Goal: Task Accomplishment & Management: Use online tool/utility

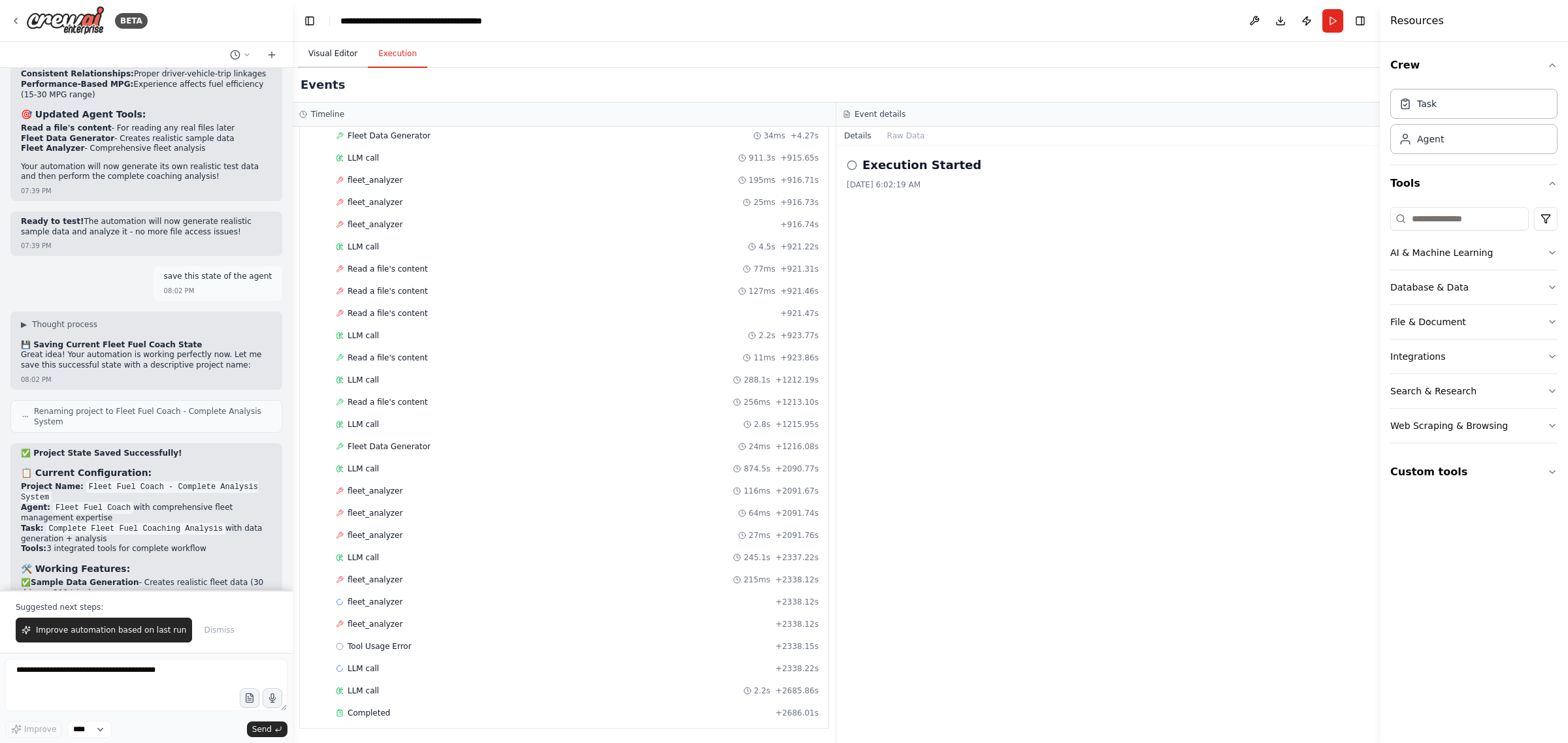
click at [334, 48] on button "Visual Editor" at bounding box center [333, 54] width 70 height 27
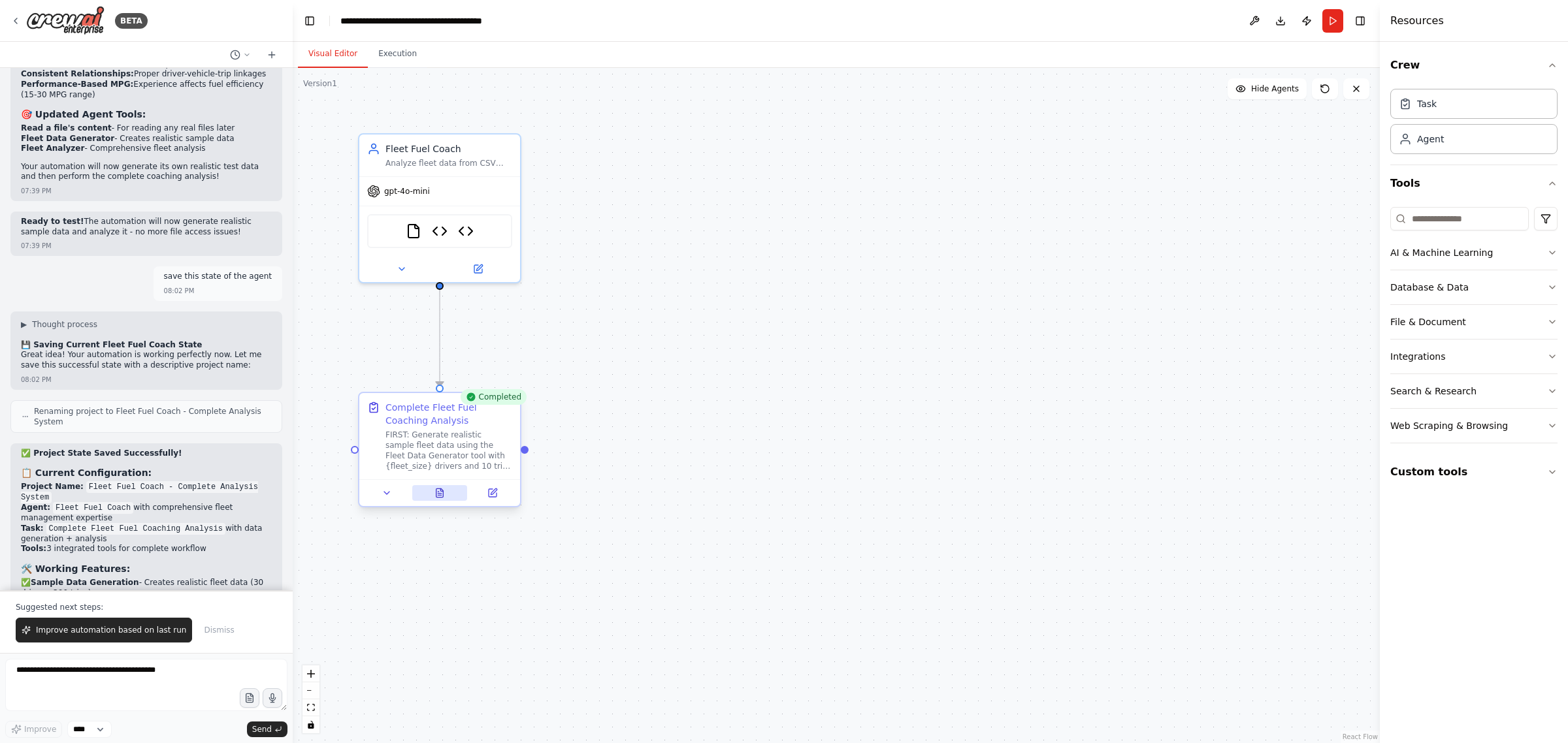
click at [440, 490] on icon at bounding box center [442, 490] width 3 height 3
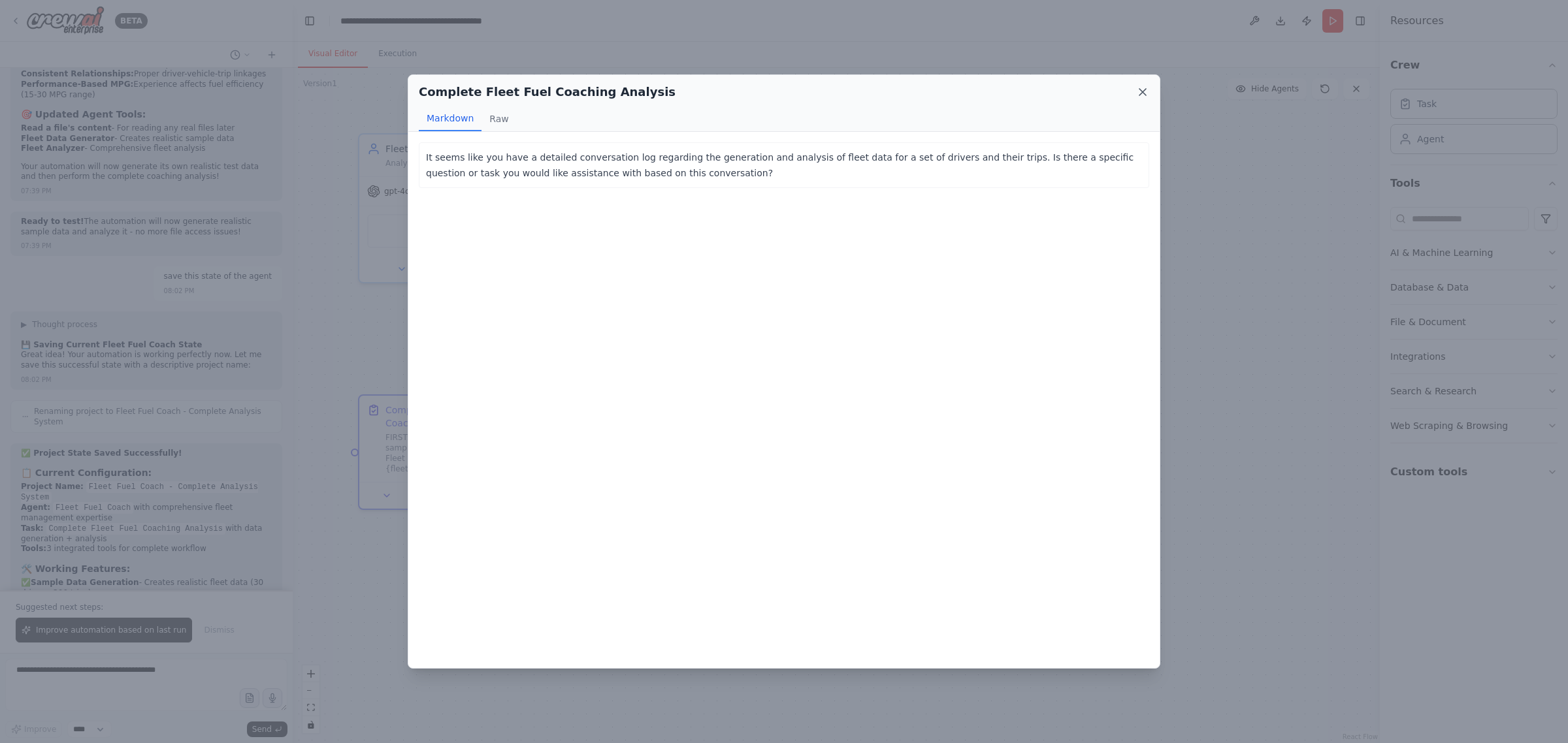
click at [1136, 89] on icon at bounding box center [1143, 92] width 13 height 13
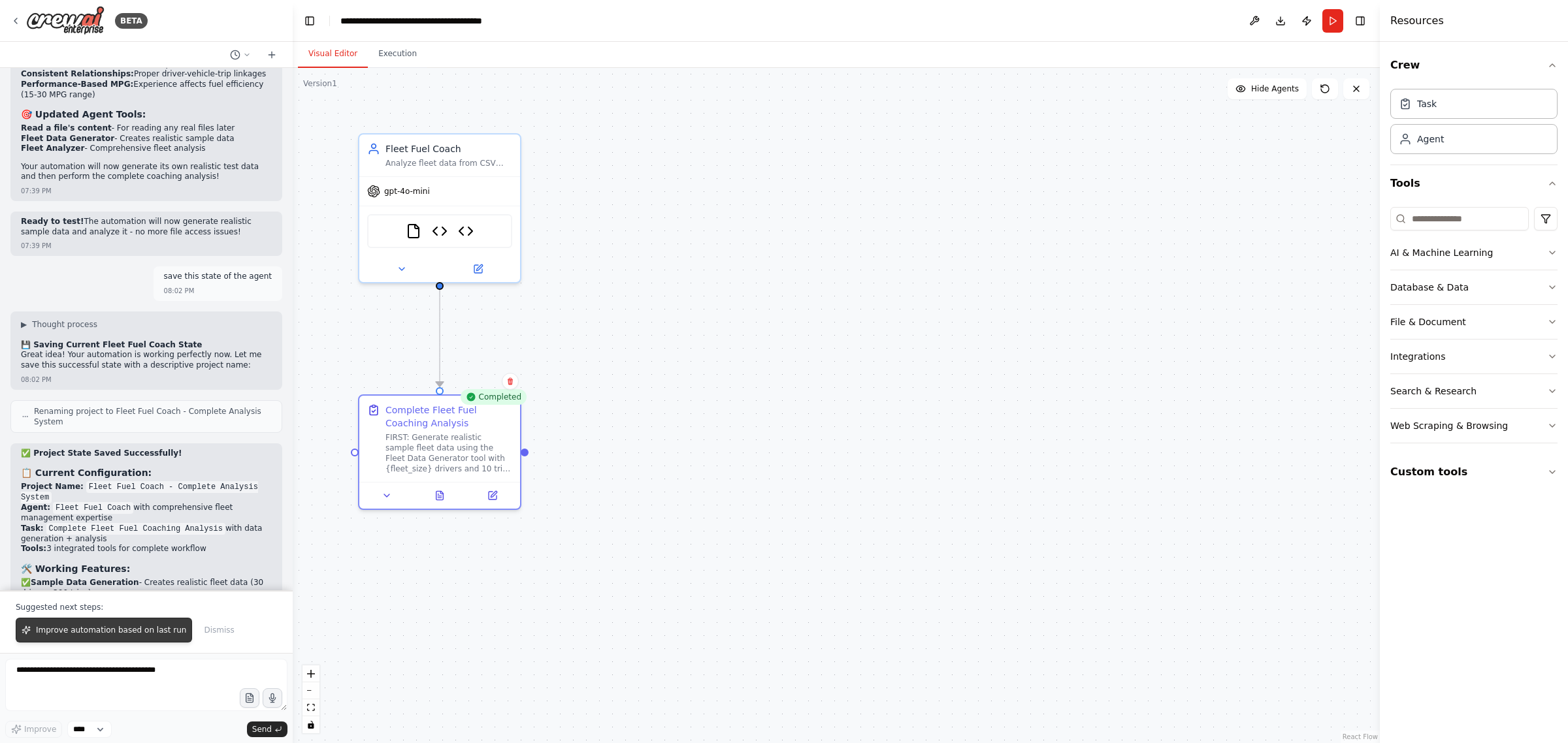
click at [80, 627] on span "Improve automation based on last run" at bounding box center [110, 630] width 150 height 11
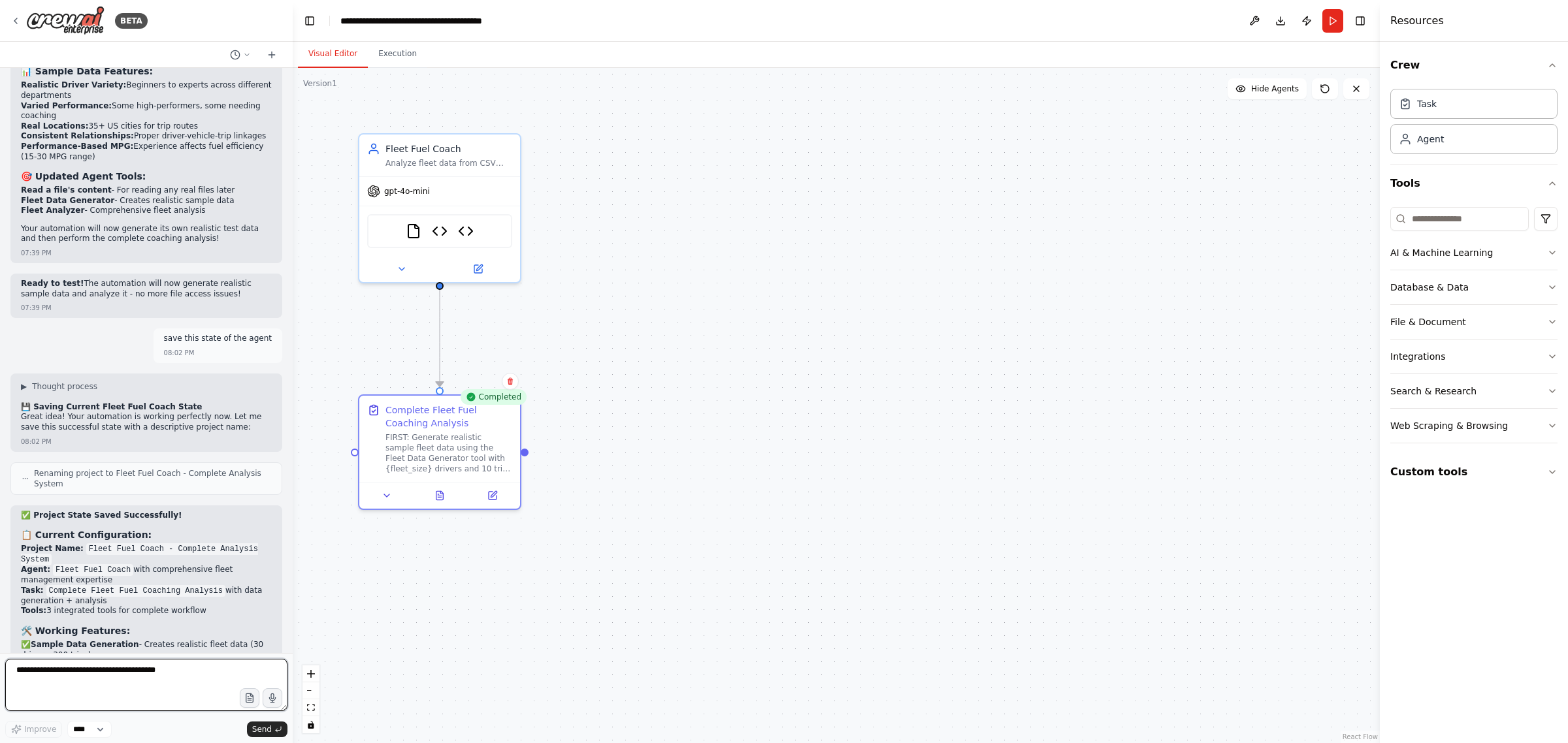
click at [65, 668] on textarea at bounding box center [146, 685] width 282 height 52
type textarea "**********"
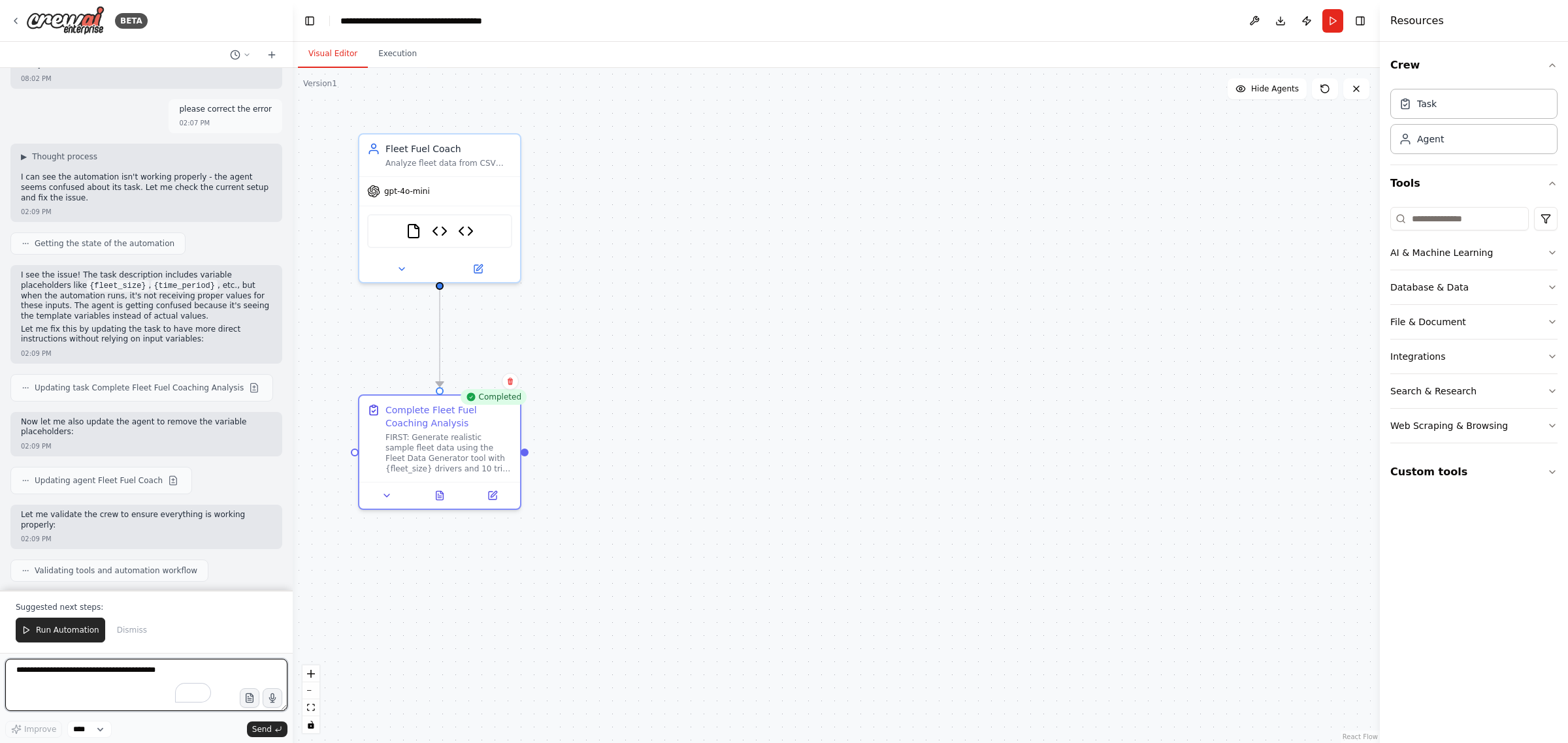
scroll to position [7847, 0]
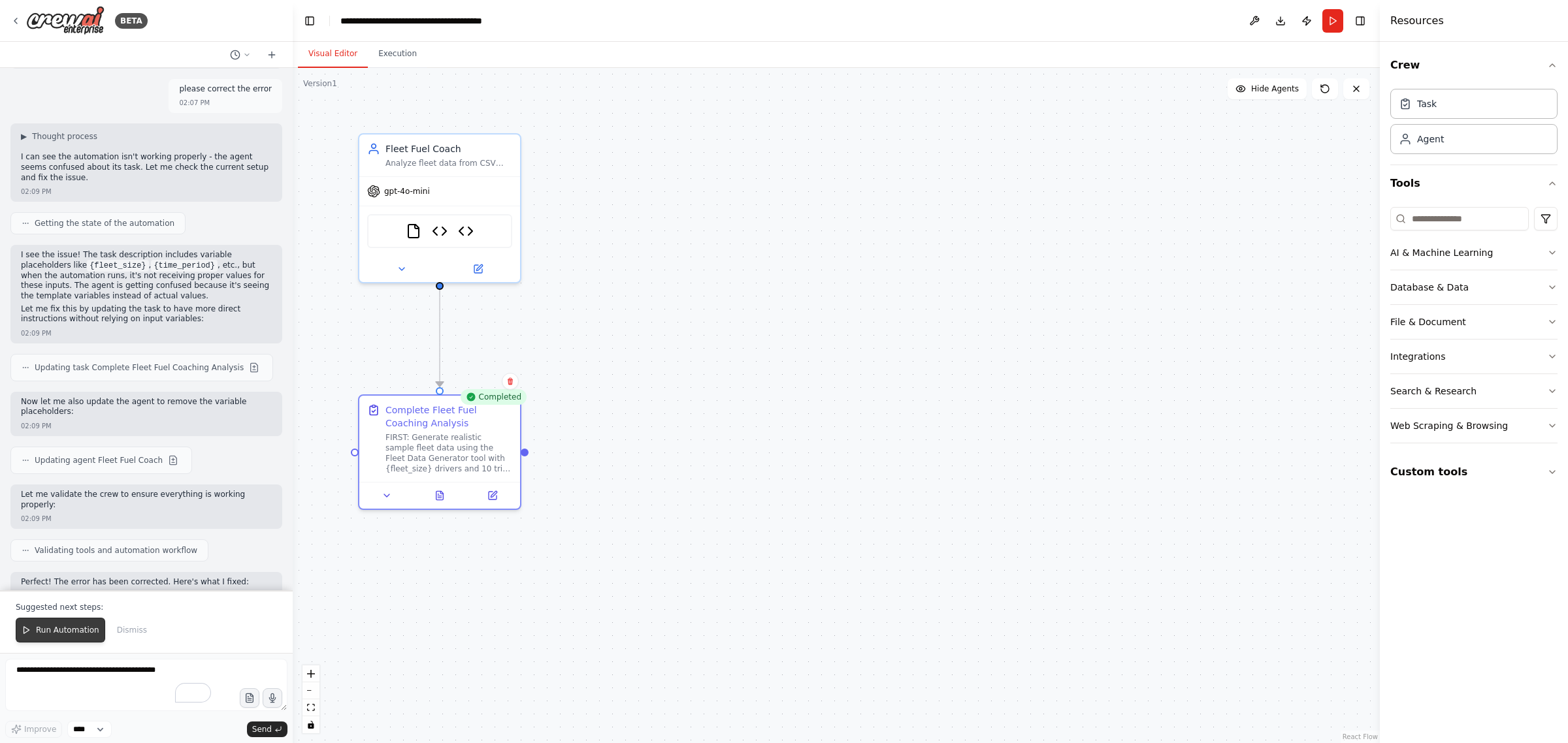
click at [76, 628] on span "Run Automation" at bounding box center [67, 630] width 63 height 11
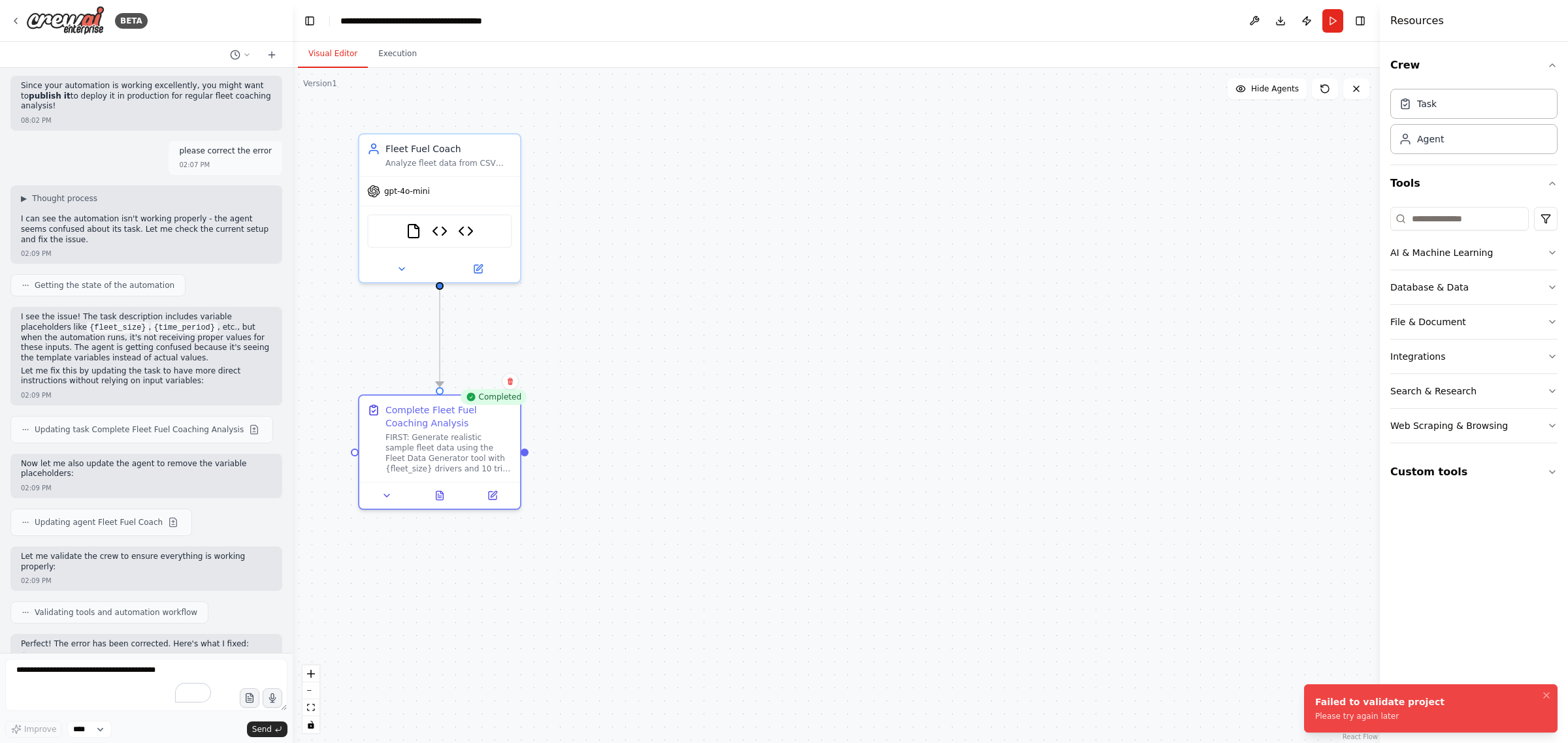
click at [1354, 712] on div "Please try again later" at bounding box center [1380, 717] width 130 height 11
click at [60, 693] on textarea "To enrich screen reader interactions, please activate Accessibility in Grammarl…" at bounding box center [146, 685] width 282 height 52
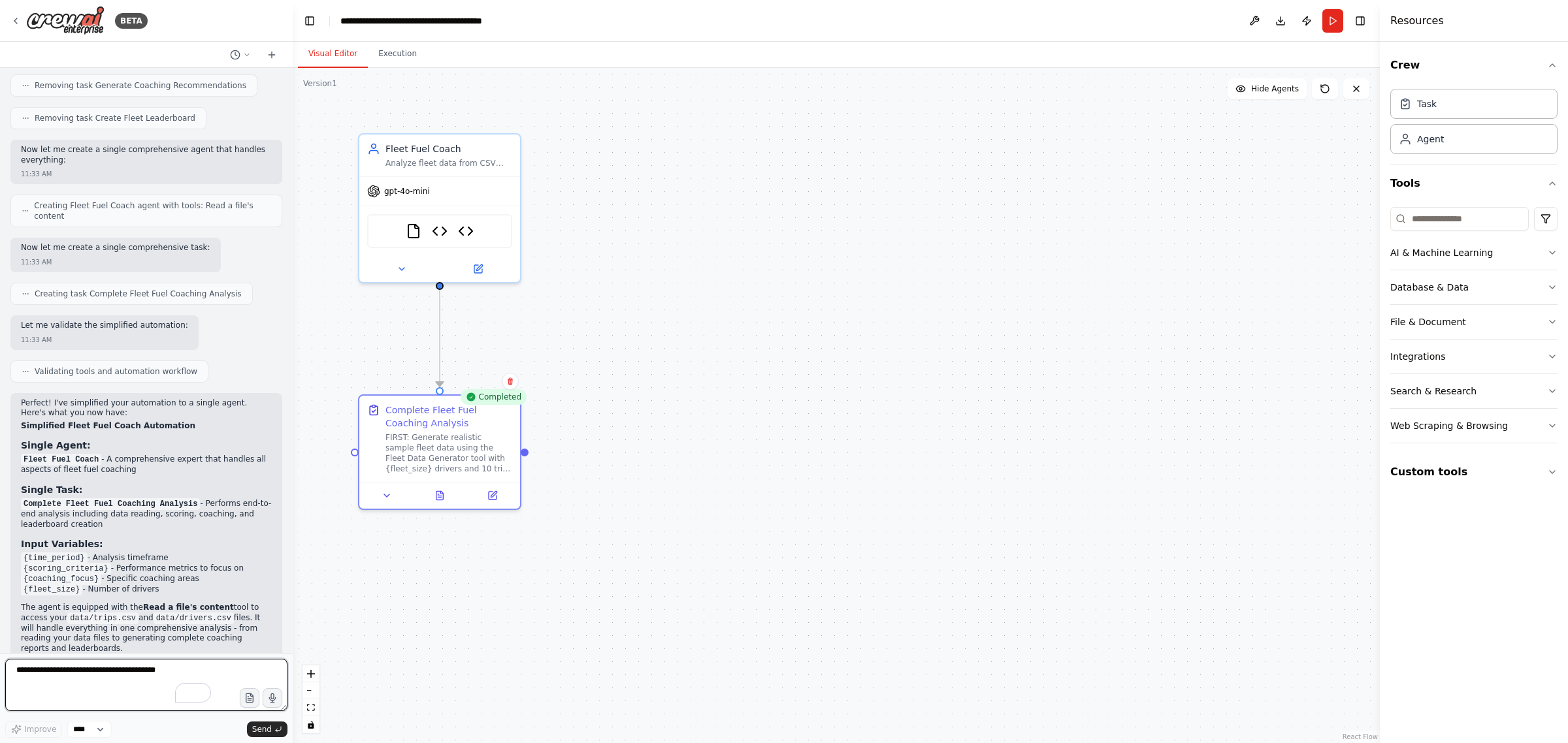
scroll to position [1714, 0]
click at [80, 678] on textarea "To enrich screen reader interactions, please activate Accessibility in Grammarl…" at bounding box center [146, 685] width 282 height 52
type textarea "**********"
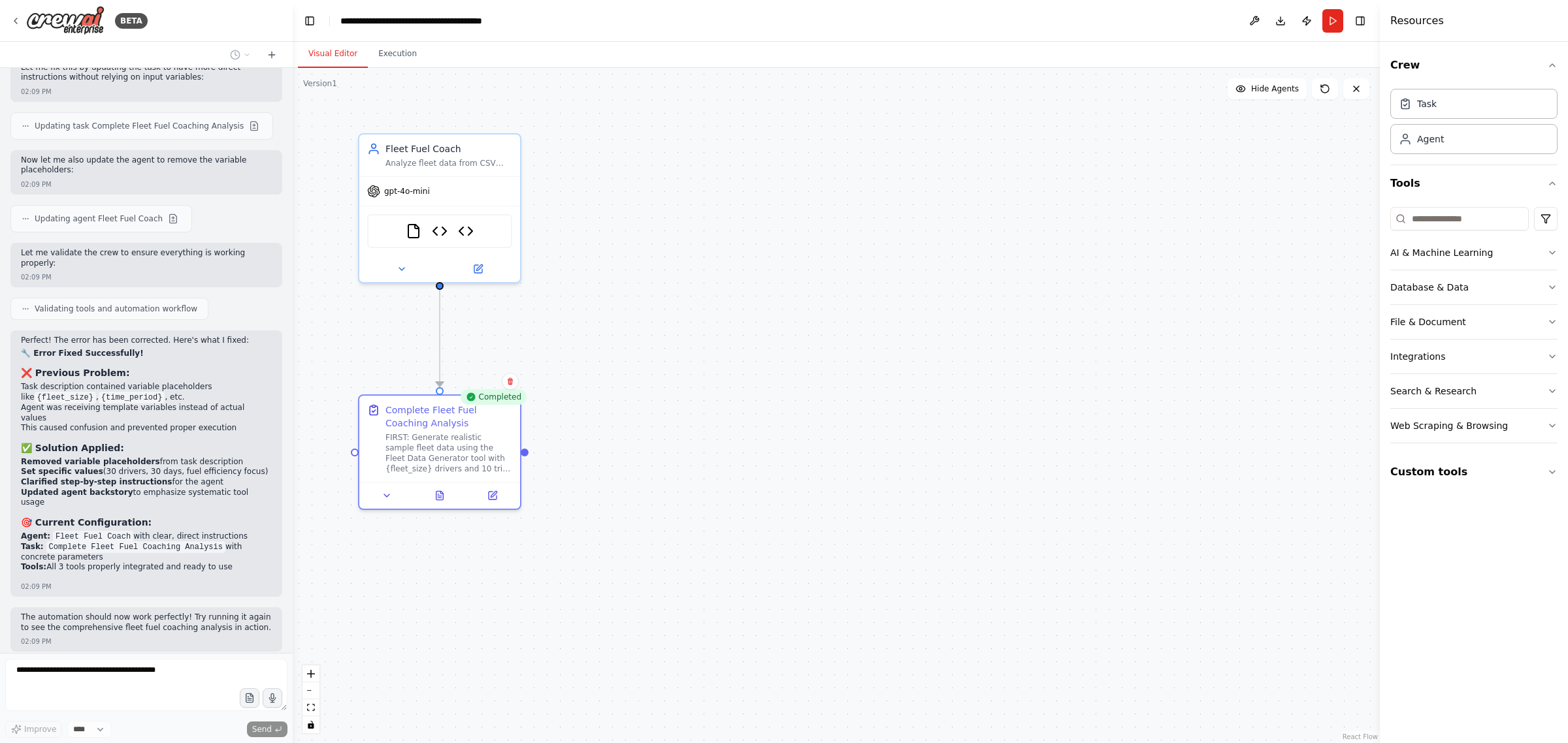
scroll to position [8132, 0]
